Goal: Navigation & Orientation: Find specific page/section

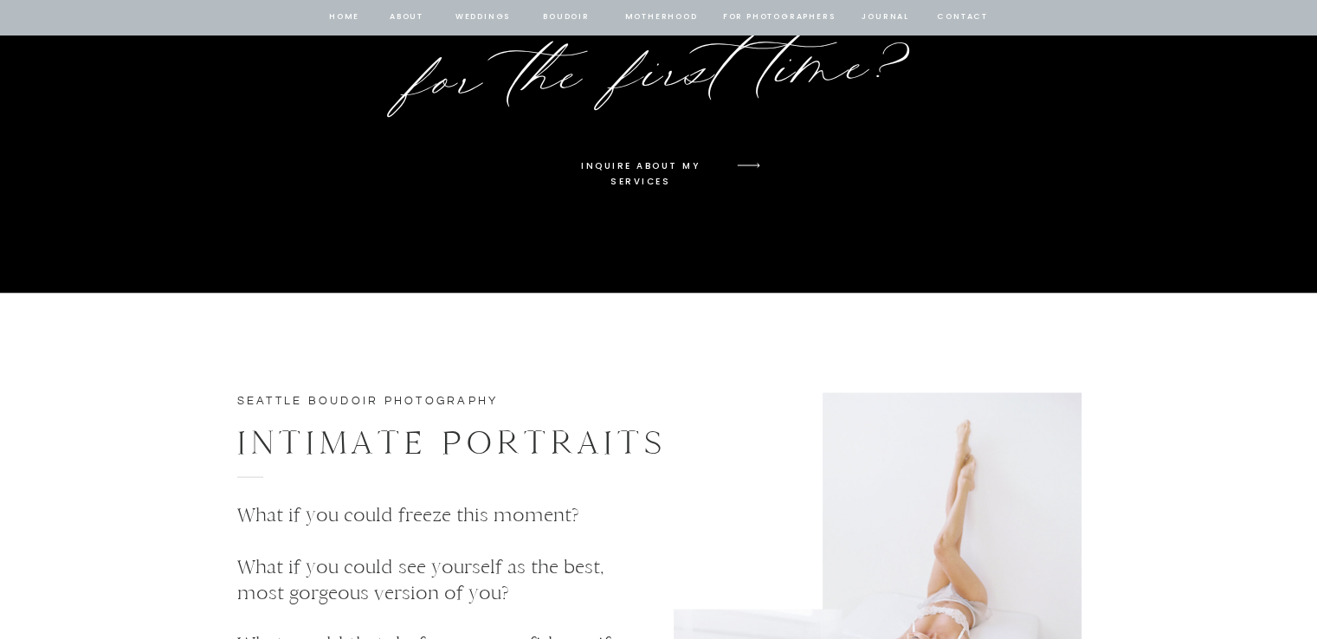
scroll to position [3907, 0]
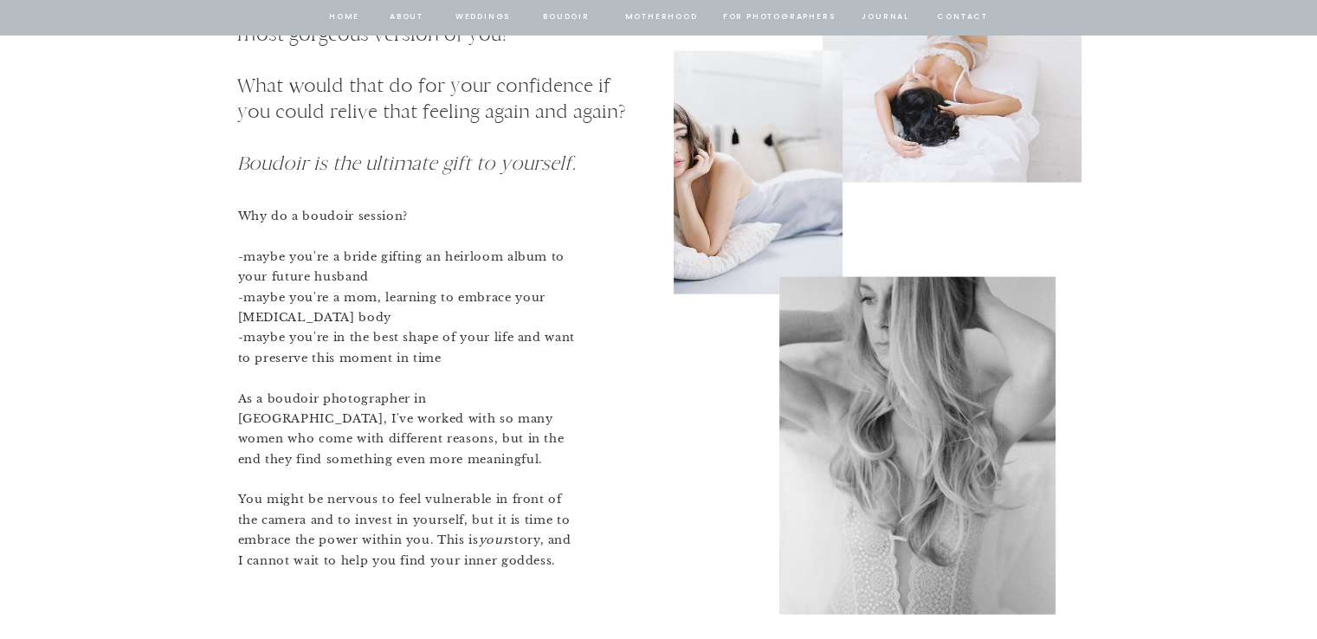
drag, startPoint x: 897, startPoint y: 129, endPoint x: 838, endPoint y: 388, distance: 265.4
drag, startPoint x: 838, startPoint y: 388, endPoint x: 1256, endPoint y: 141, distance: 485.5
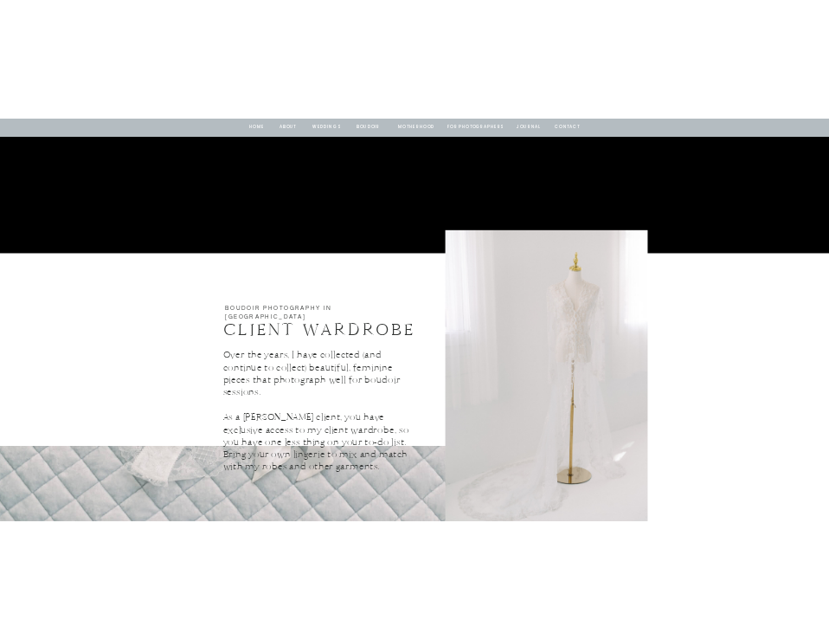
scroll to position [3172, 0]
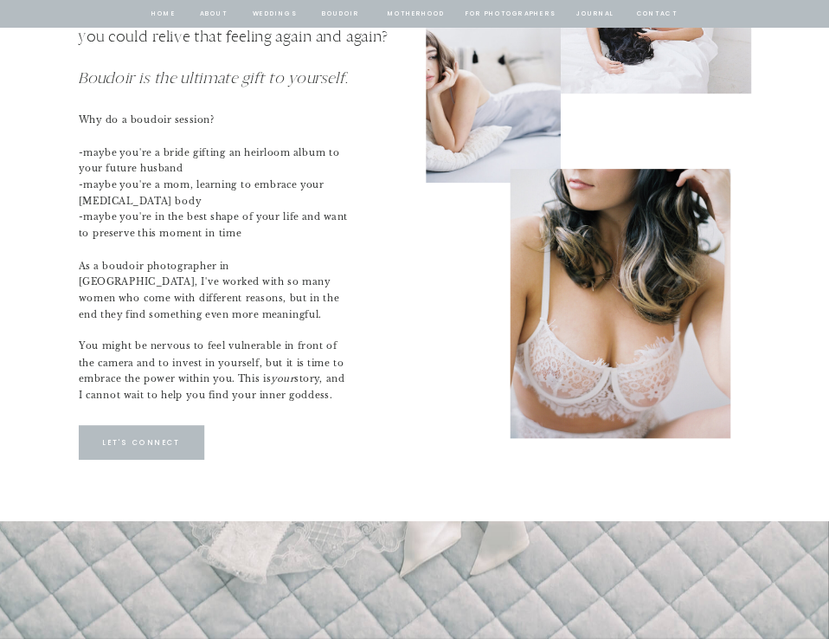
click at [584, 13] on nav "journal" at bounding box center [595, 14] width 42 height 12
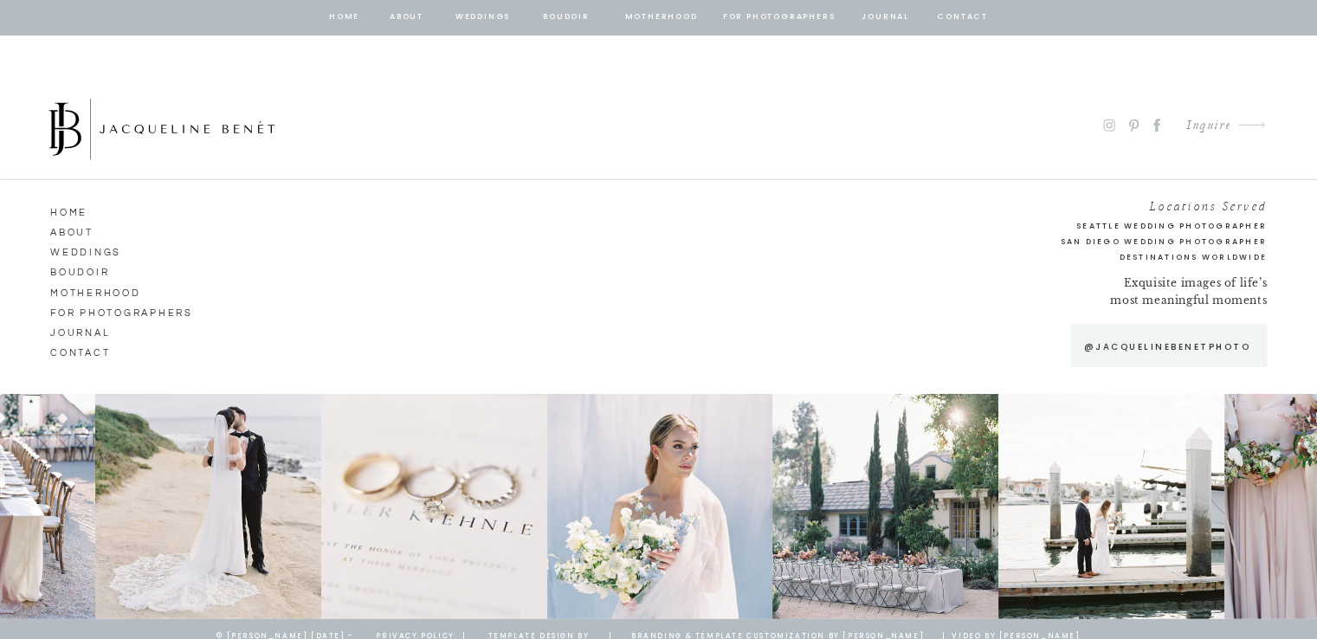
scroll to position [11486, 0]
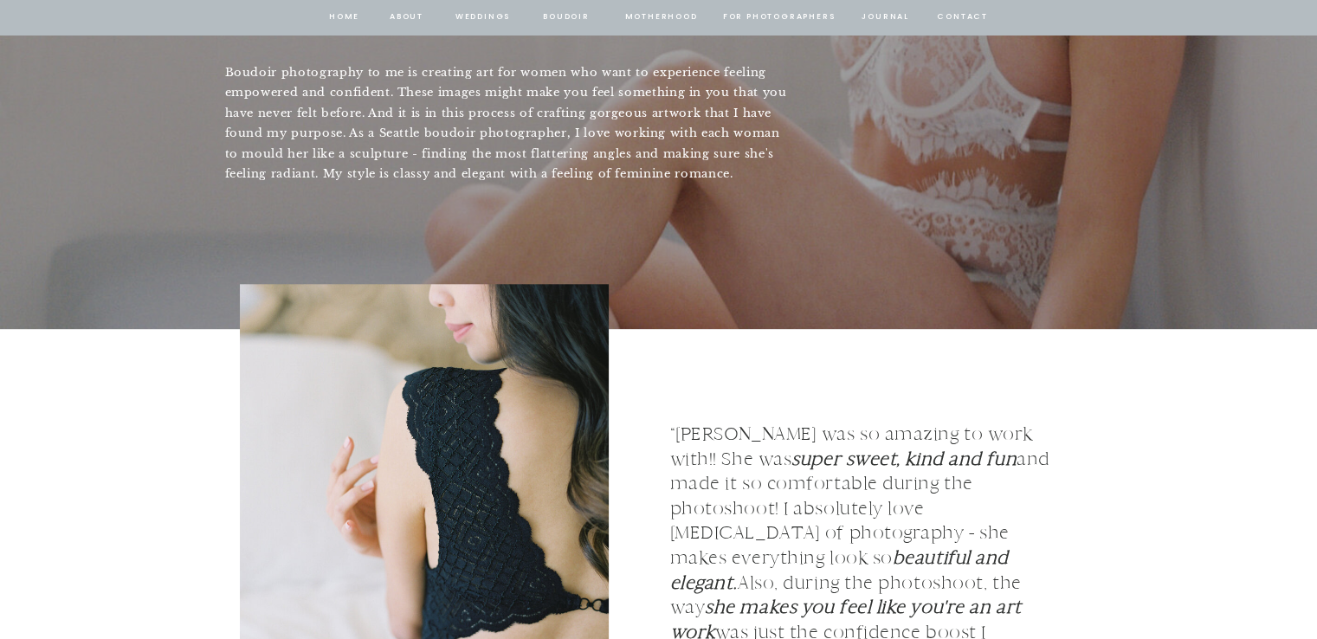
scroll to position [2233, 0]
